Goal: Transaction & Acquisition: Purchase product/service

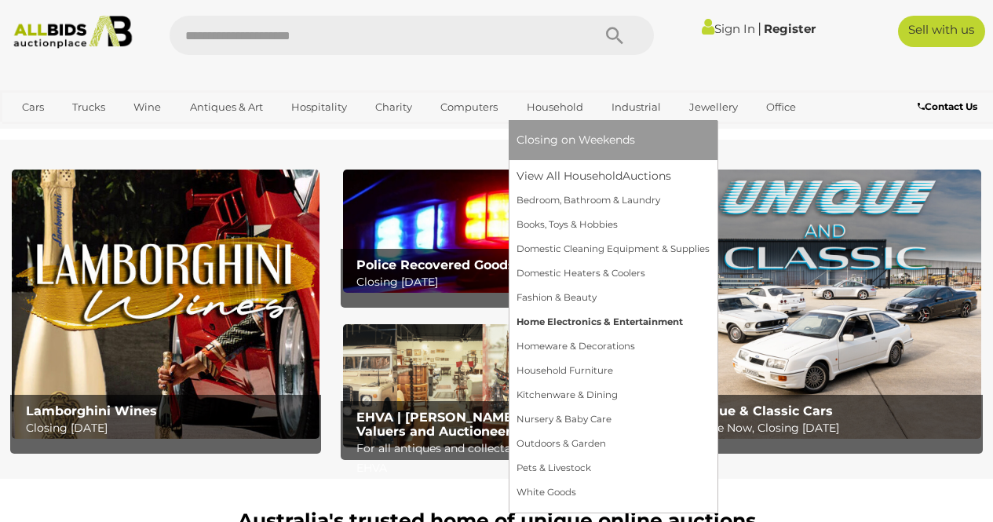
click at [557, 324] on link "Home Electronics & Entertainment" at bounding box center [612, 322] width 193 height 24
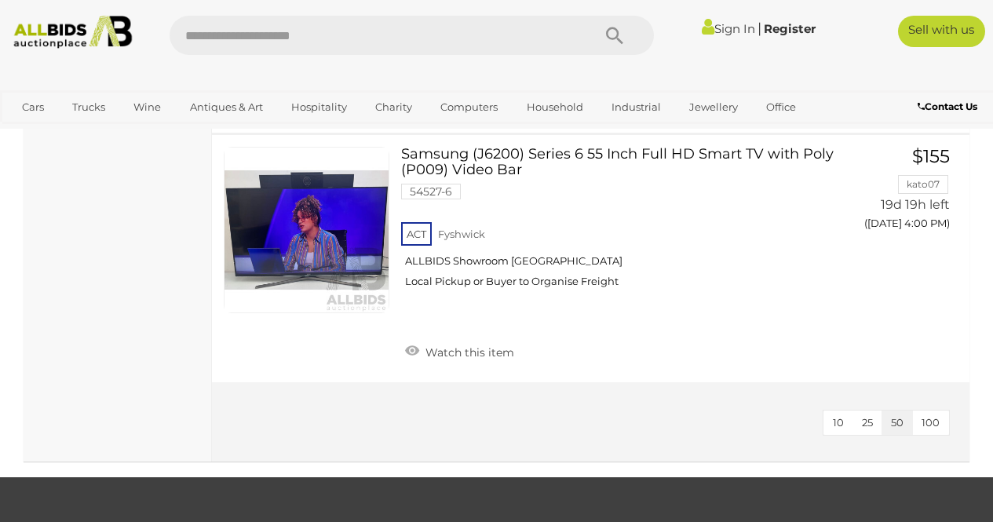
scroll to position [7140, 0]
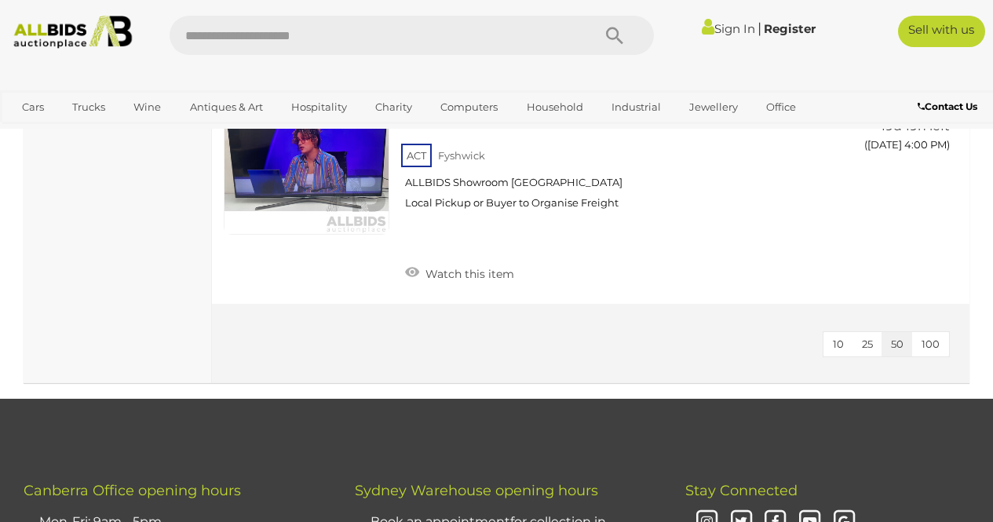
click at [929, 337] on span "100" at bounding box center [930, 343] width 18 height 13
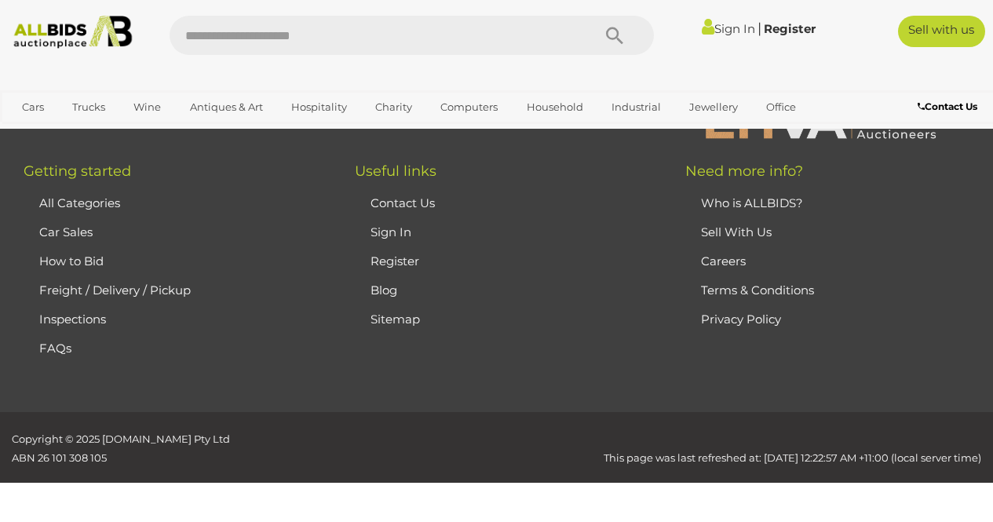
scroll to position [103, 0]
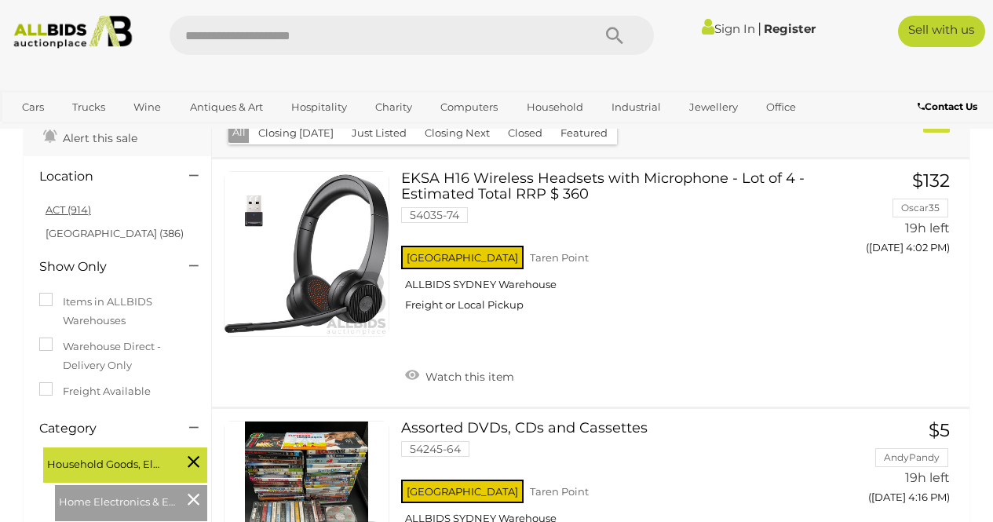
click at [60, 205] on link "ACT (914)" at bounding box center [69, 209] width 46 height 13
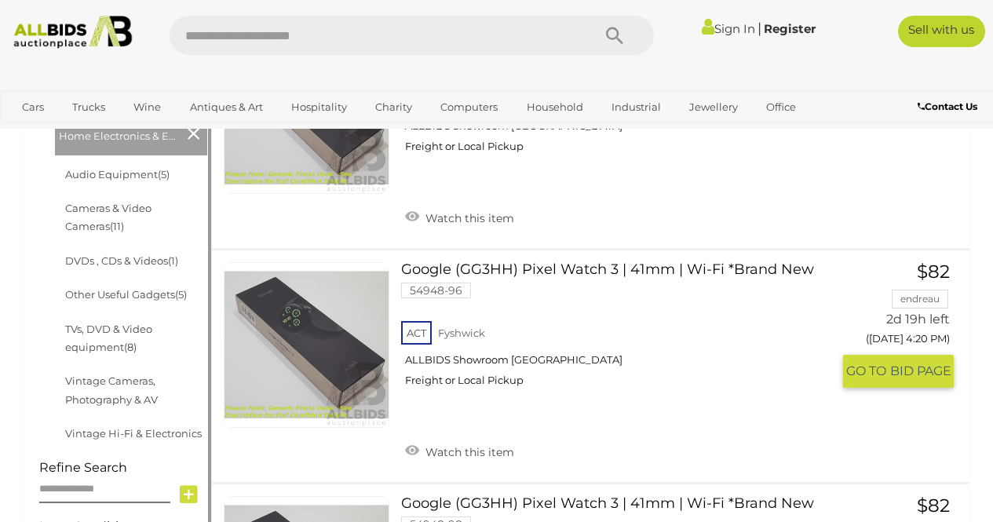
scroll to position [471, 0]
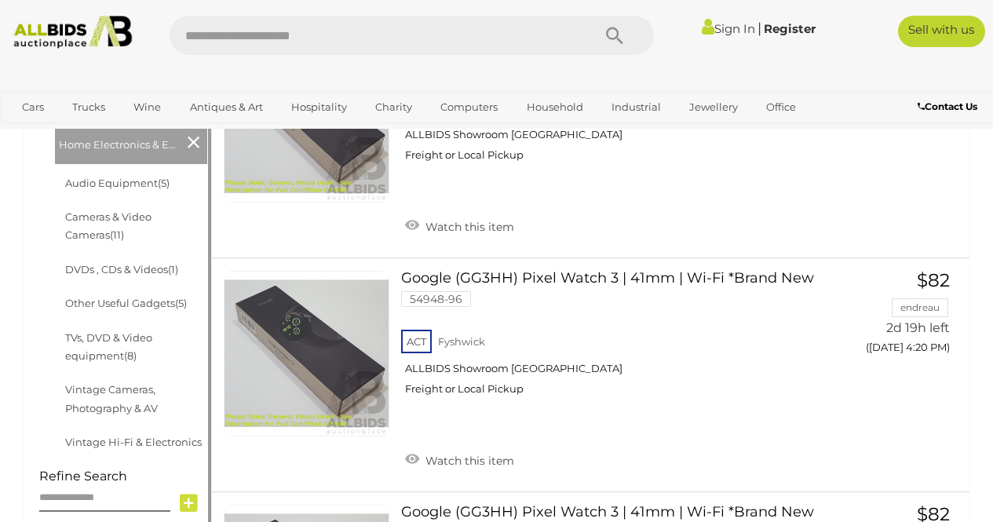
click at [260, 38] on input "text" at bounding box center [372, 35] width 407 height 39
type input "********"
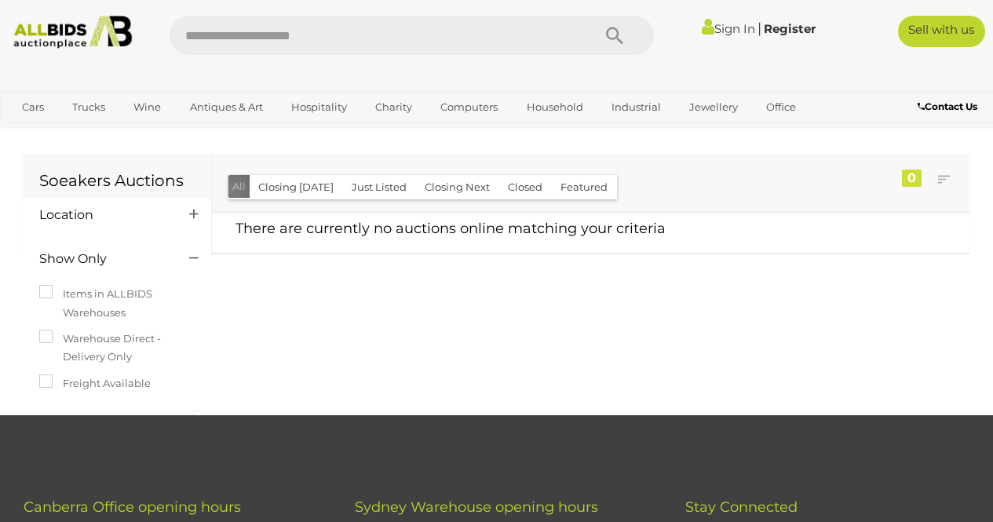
click at [233, 189] on button "All" at bounding box center [238, 186] width 21 height 23
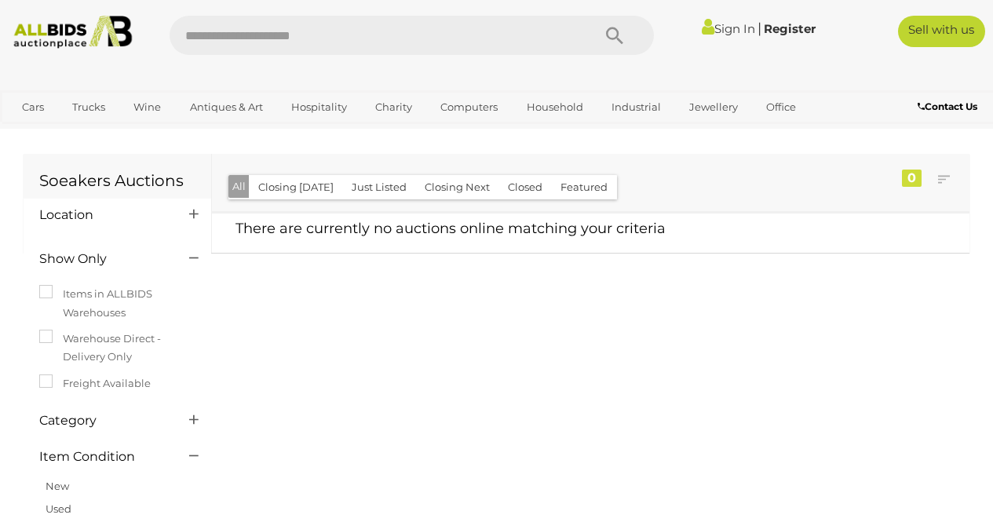
click at [240, 35] on input "text" at bounding box center [372, 35] width 407 height 39
type input "*****"
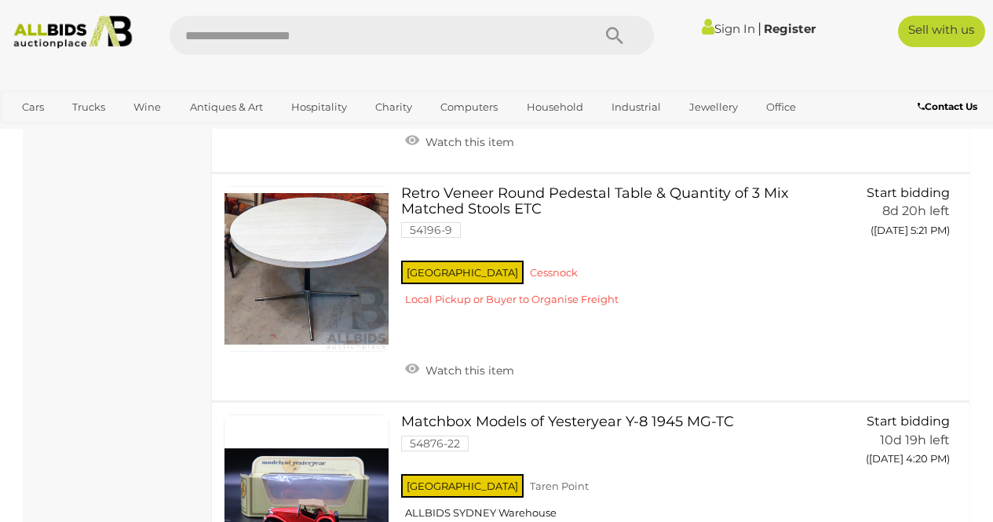
scroll to position [11534, 0]
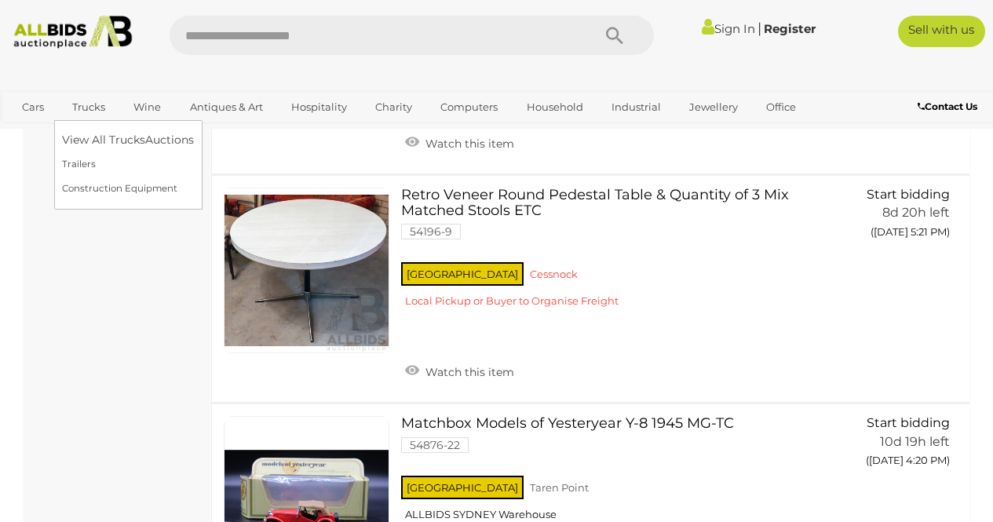
click at [82, 106] on link "Trucks" at bounding box center [88, 107] width 53 height 26
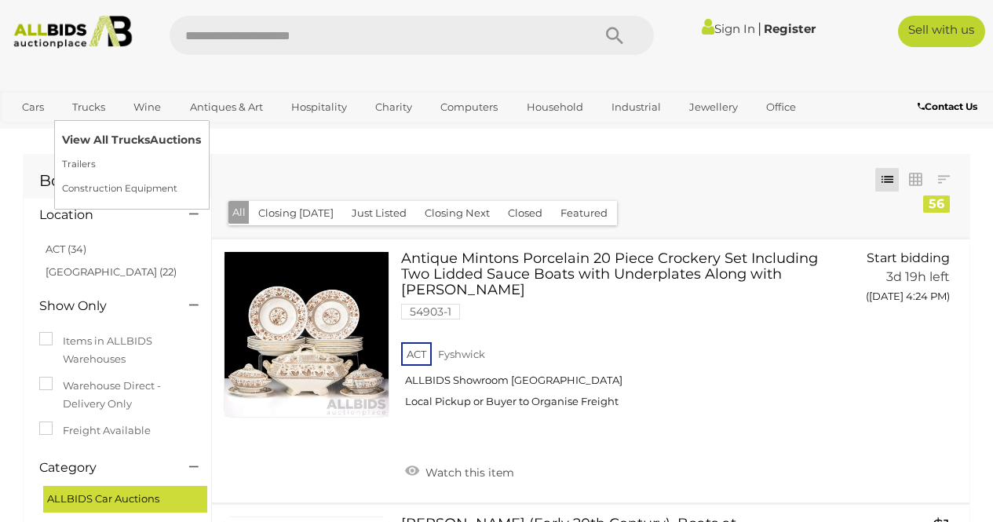
click at [94, 130] on link "View All Trucks Auctions" at bounding box center [131, 140] width 139 height 24
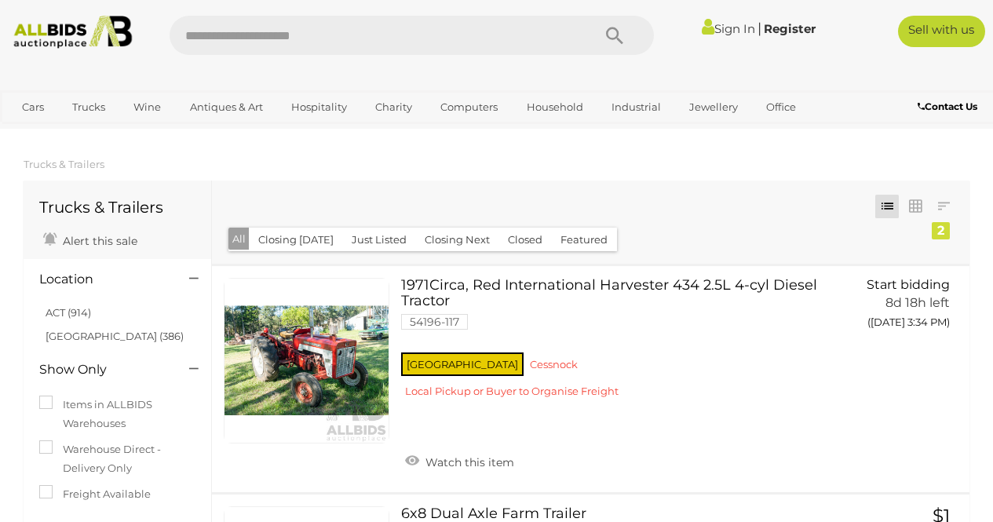
click at [438, 235] on button "Closing Next" at bounding box center [457, 240] width 84 height 24
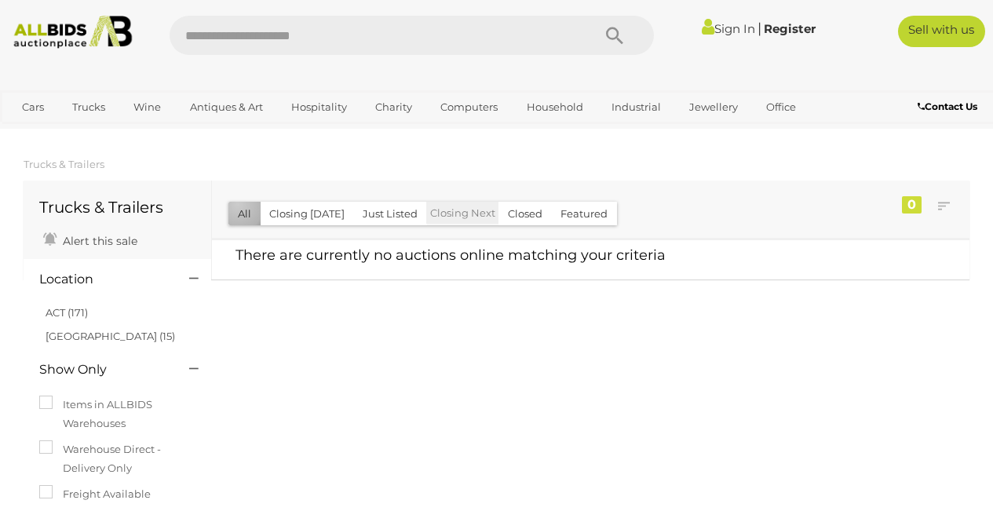
click at [238, 204] on button "All" at bounding box center [244, 214] width 32 height 24
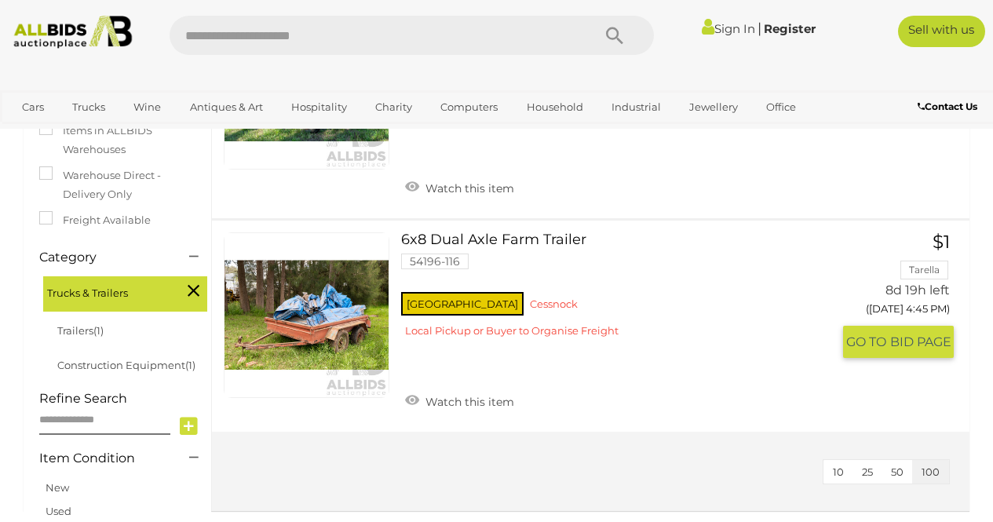
scroll to position [235, 0]
